Goal: Navigation & Orientation: Find specific page/section

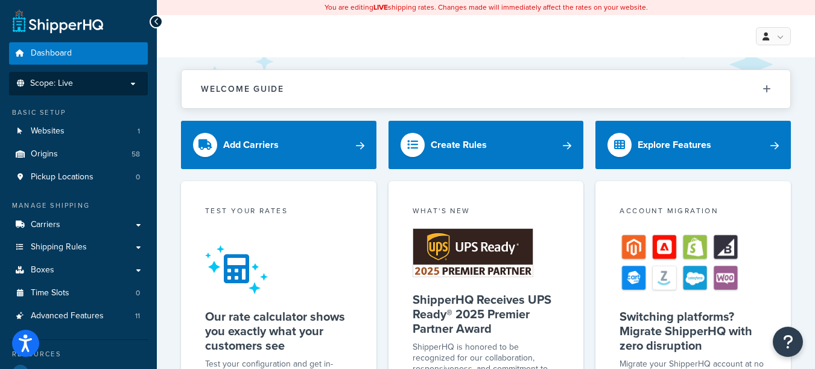
click at [135, 83] on p "Scope: Live" at bounding box center [78, 83] width 128 height 10
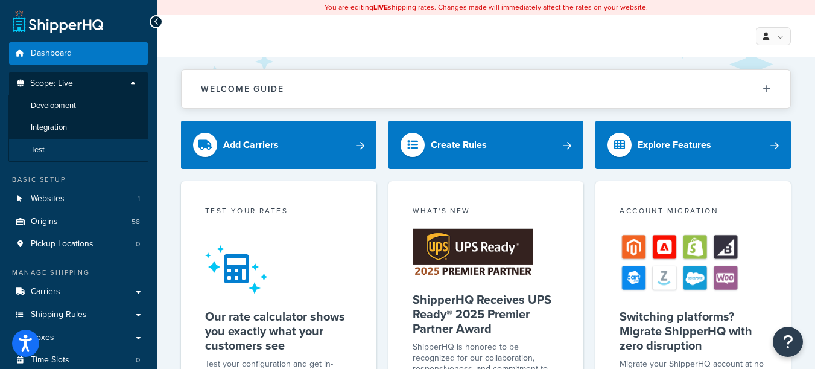
click at [48, 140] on li "Test" at bounding box center [78, 150] width 140 height 22
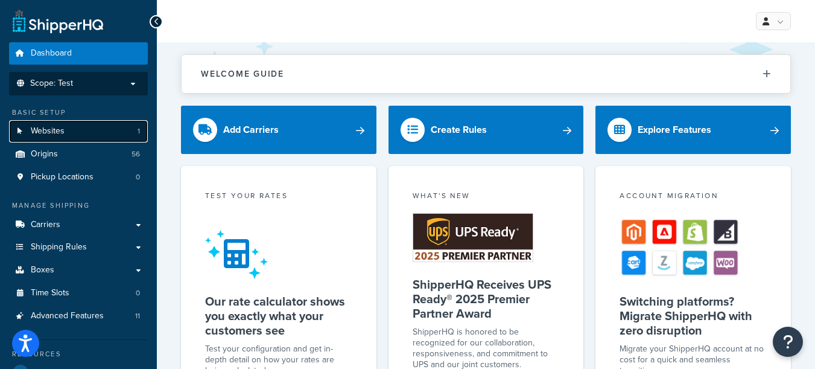
click at [71, 127] on link "Websites 1" at bounding box center [78, 131] width 139 height 22
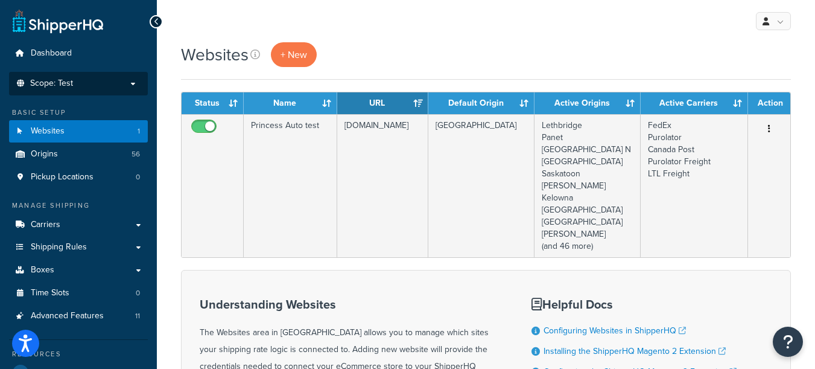
click at [103, 89] on li "Scope: Test Live Development Integration" at bounding box center [78, 84] width 139 height 24
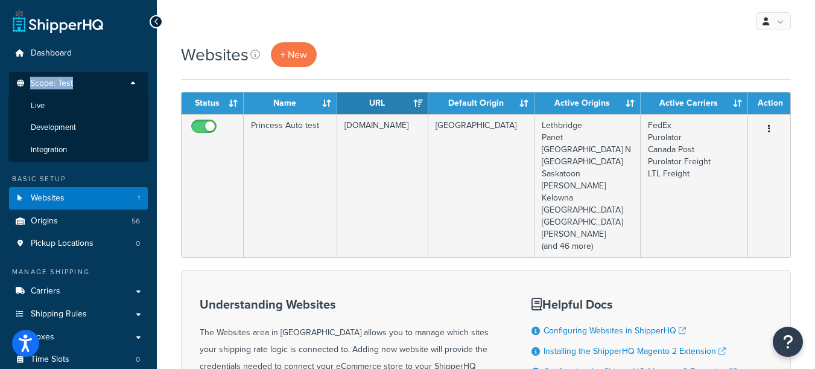
click at [133, 78] on li "Scope: Test Live Development Integration" at bounding box center [78, 117] width 139 height 90
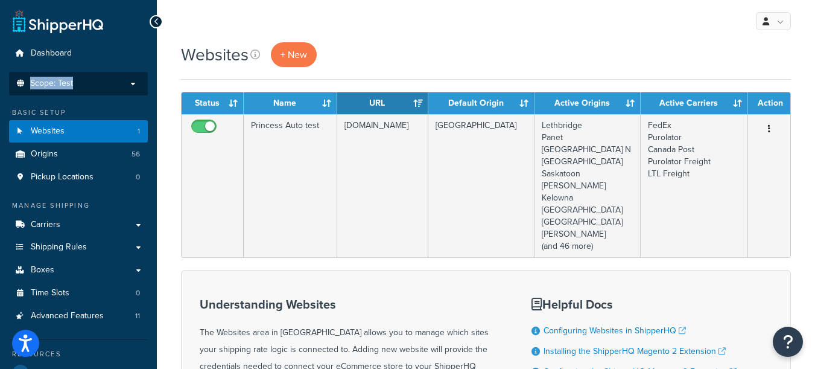
click at [133, 78] on p "Scope: Test" at bounding box center [78, 83] width 128 height 10
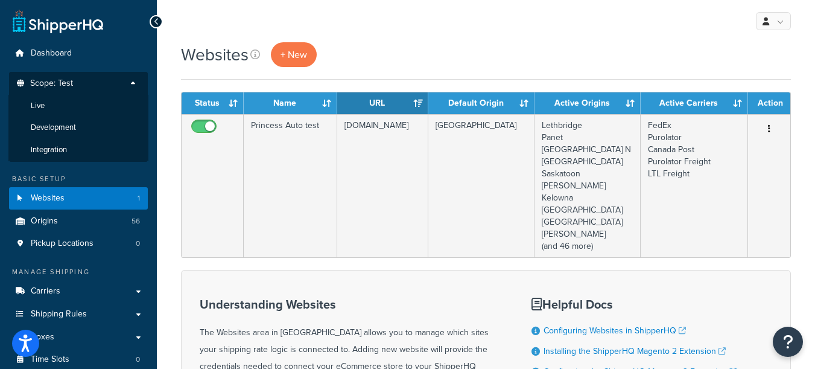
click at [133, 79] on p "Scope: Test" at bounding box center [78, 86] width 128 height 16
